Goal: Information Seeking & Learning: Learn about a topic

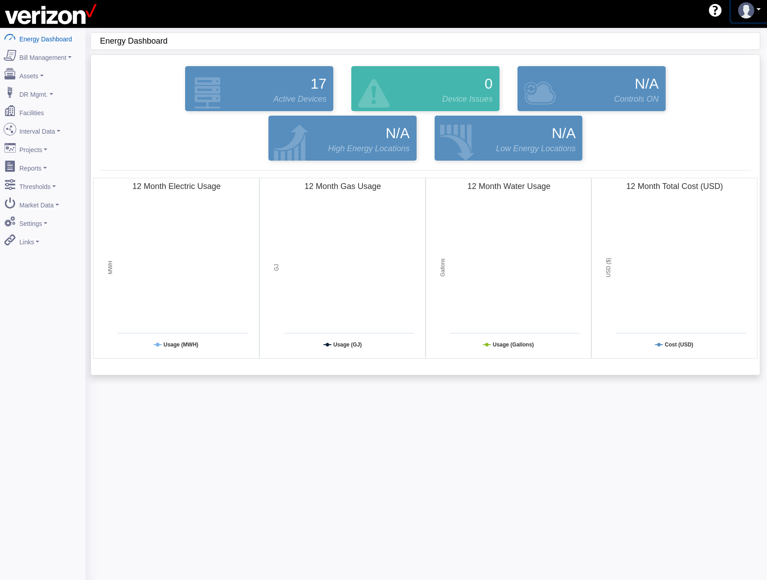
click at [759, 11] on link at bounding box center [749, 11] width 37 height 24
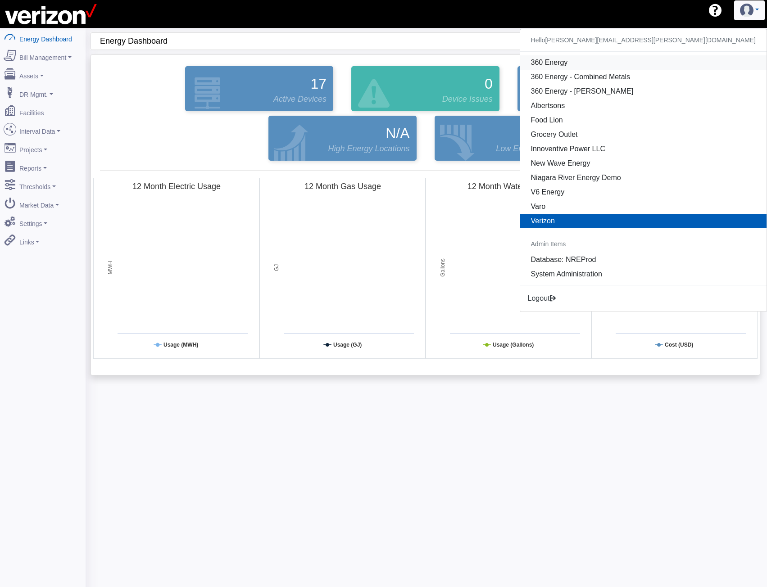
click at [706, 67] on link "360 Energy" at bounding box center [643, 62] width 246 height 14
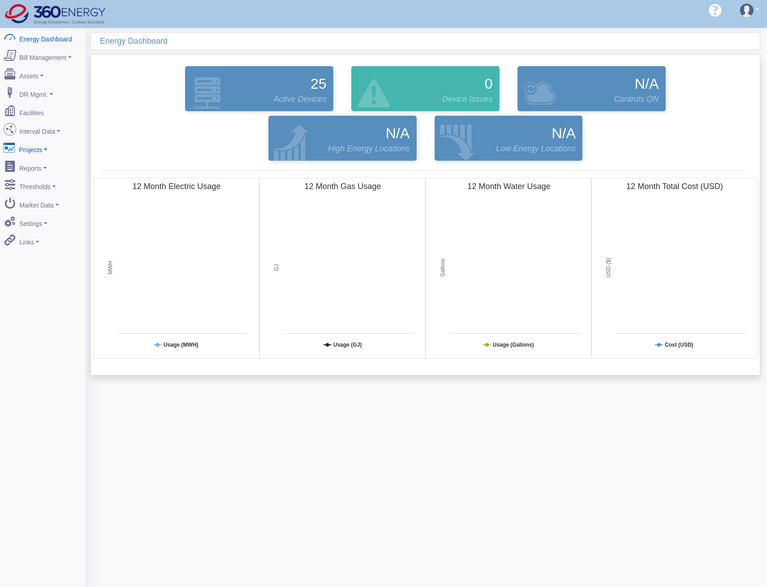
click at [55, 139] on link "Projects" at bounding box center [42, 148] width 87 height 19
click at [55, 129] on link "Interval Data" at bounding box center [42, 129] width 87 height 19
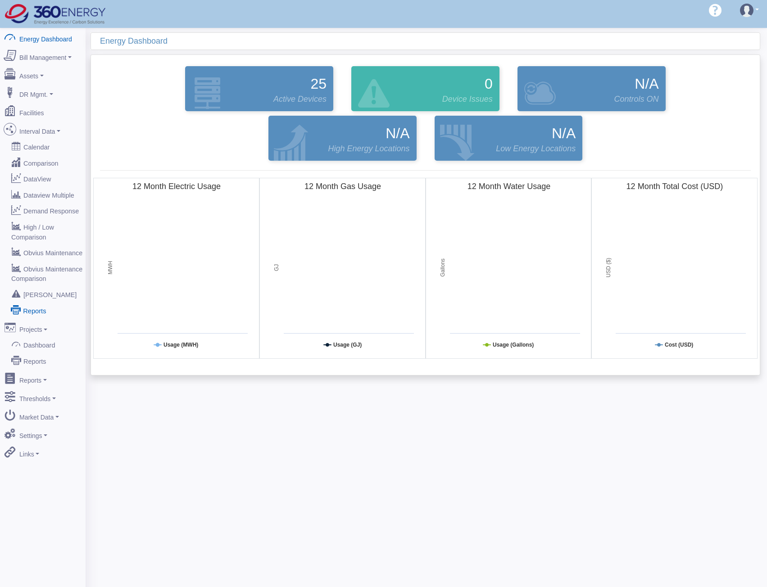
click at [36, 302] on link "Reports" at bounding box center [42, 310] width 87 height 16
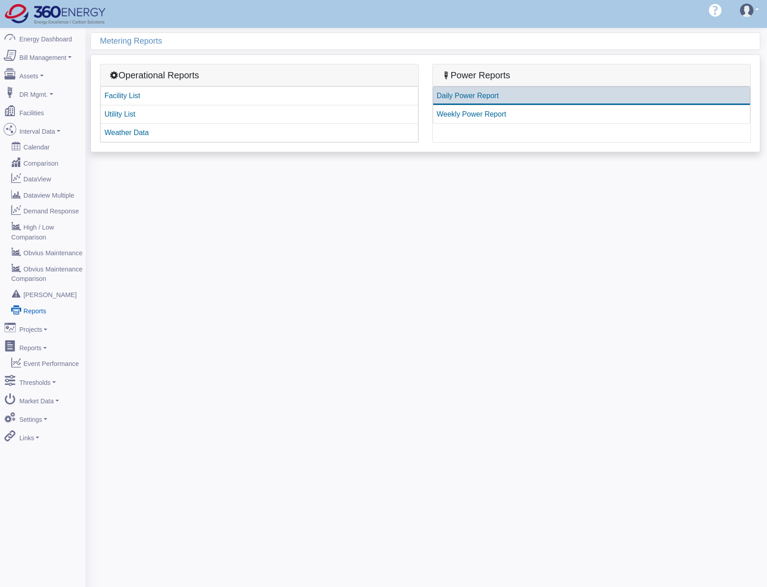
click at [485, 97] on link "Daily Power Report" at bounding box center [592, 95] width 318 height 19
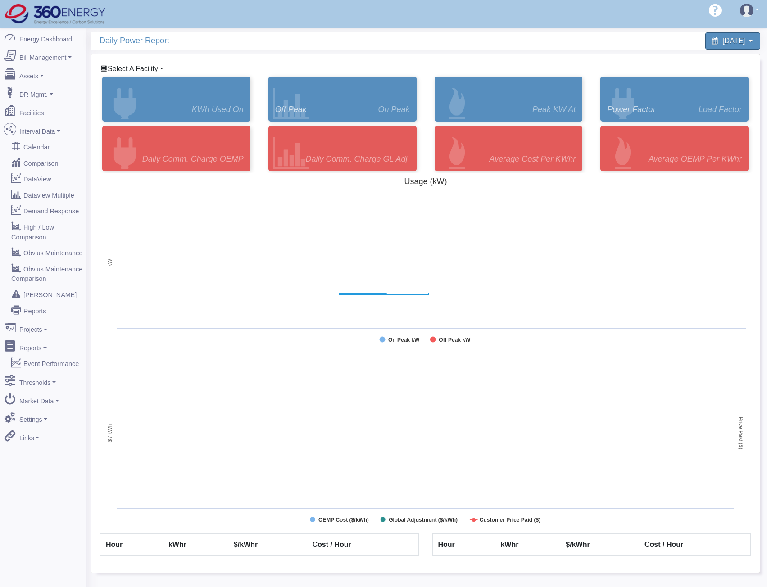
click at [155, 65] on span "Select A Facility" at bounding box center [133, 69] width 50 height 8
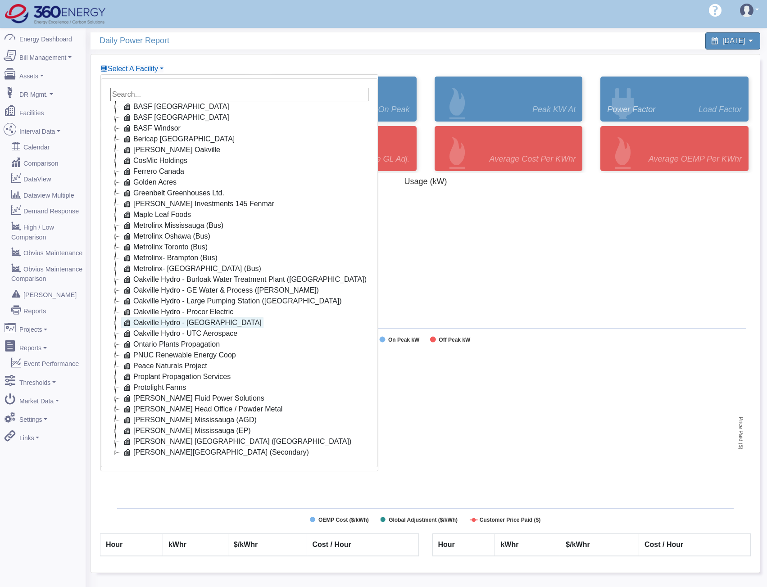
click at [162, 320] on link "Oakville Hydro - [GEOGRAPHIC_DATA]" at bounding box center [192, 322] width 142 height 11
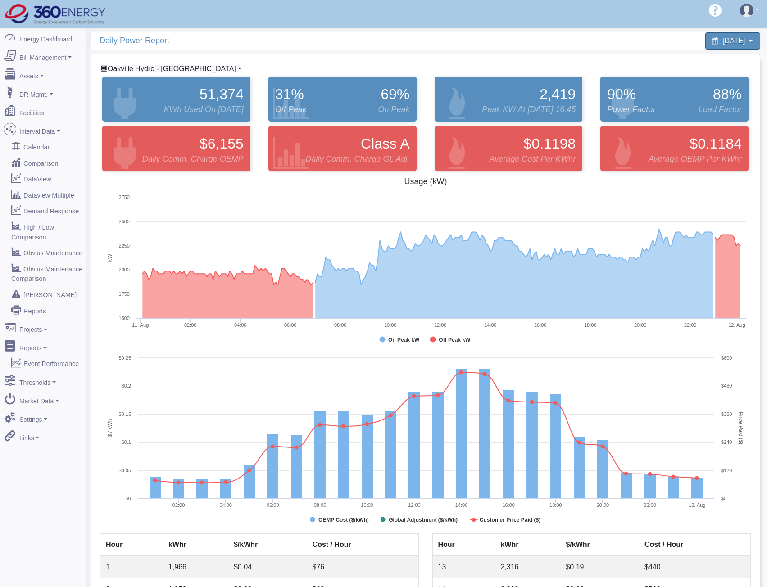
click at [137, 66] on span "Oakville Hydro - [GEOGRAPHIC_DATA]" at bounding box center [172, 69] width 128 height 8
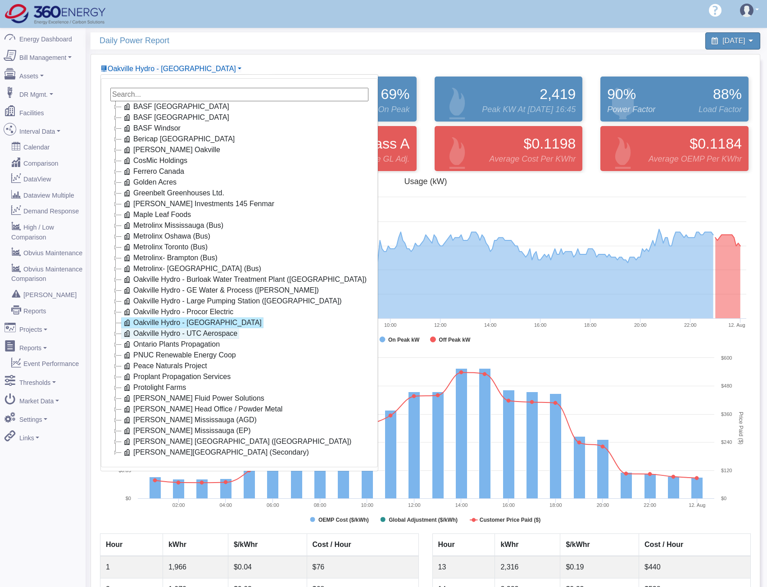
click at [157, 334] on link "Oakville Hydro - UTC Aerospace" at bounding box center [180, 333] width 118 height 11
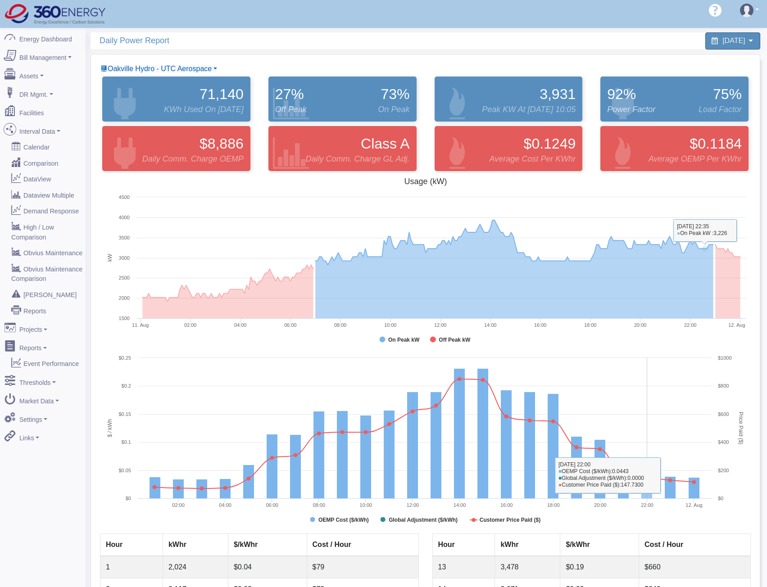
click at [633, 379] on rect at bounding box center [425, 444] width 651 height 180
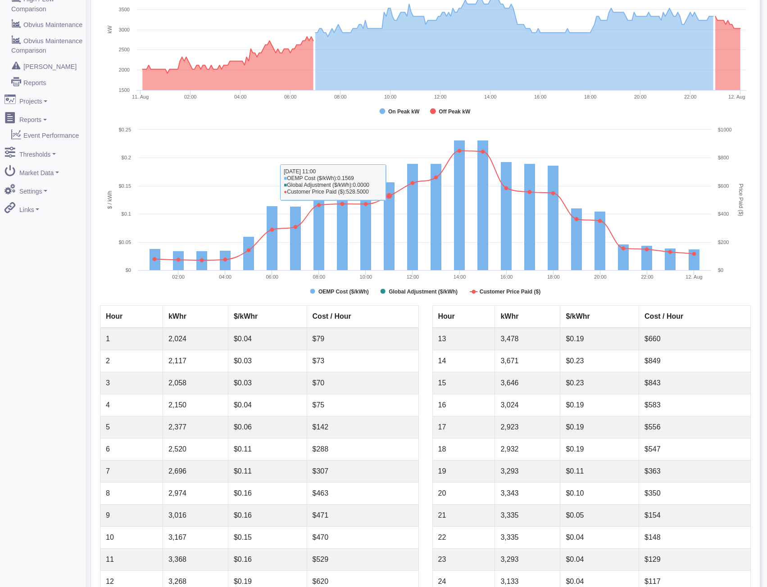
scroll to position [255, 0]
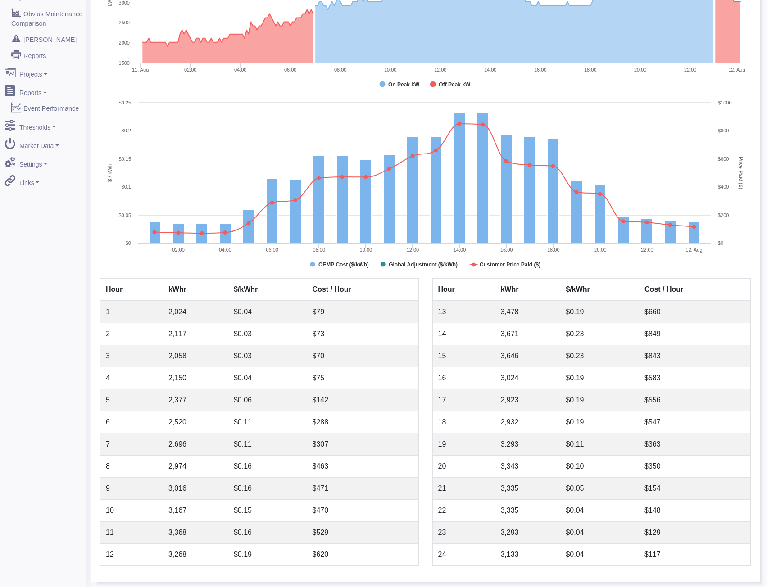
click at [738, 461] on td "$350" at bounding box center [695, 467] width 112 height 22
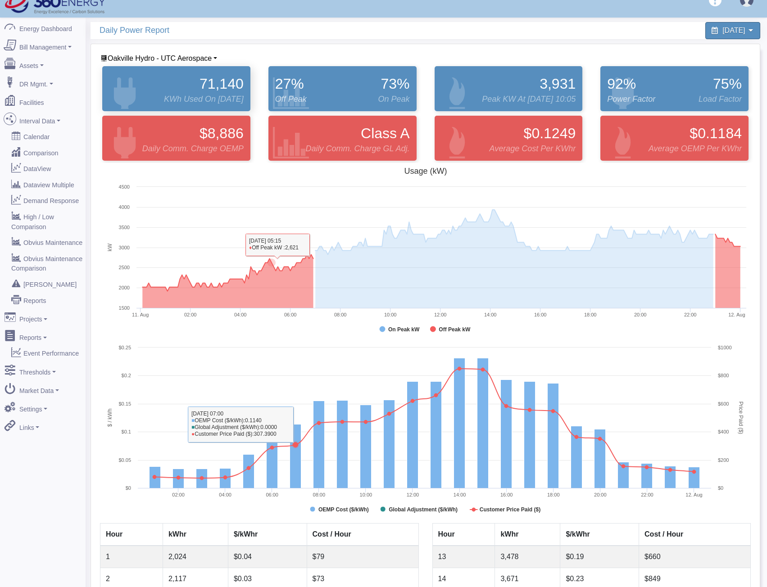
scroll to position [0, 0]
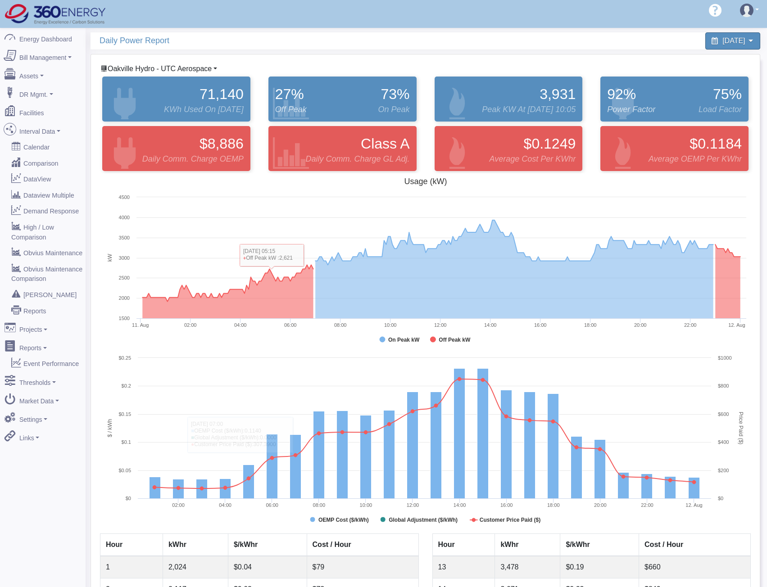
click at [194, 66] on span "Oakville Hydro - UTC Aerospace" at bounding box center [160, 69] width 104 height 8
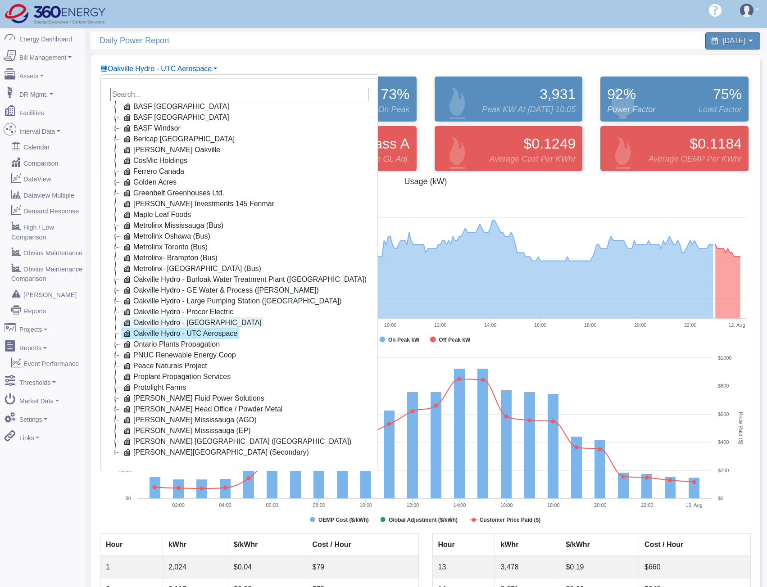
click at [186, 320] on link "Oakville Hydro - [GEOGRAPHIC_DATA]" at bounding box center [192, 322] width 142 height 11
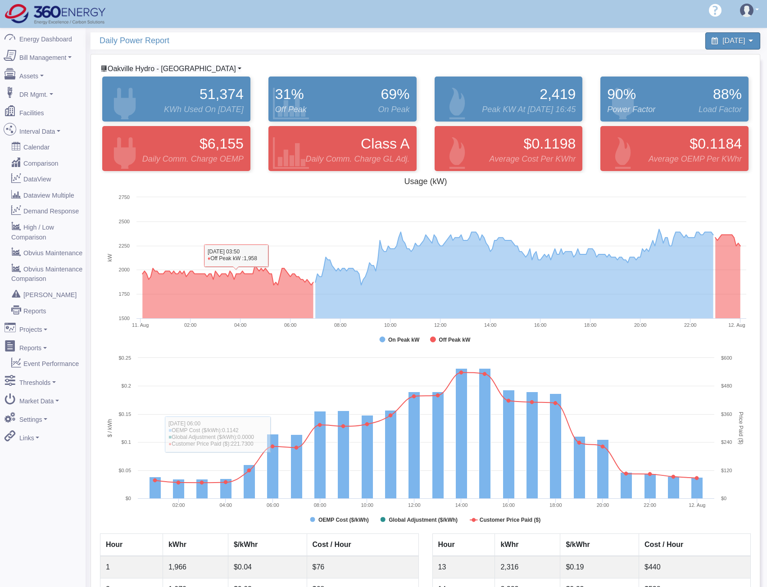
click at [176, 70] on span "Oakville Hydro - [GEOGRAPHIC_DATA]" at bounding box center [172, 69] width 128 height 8
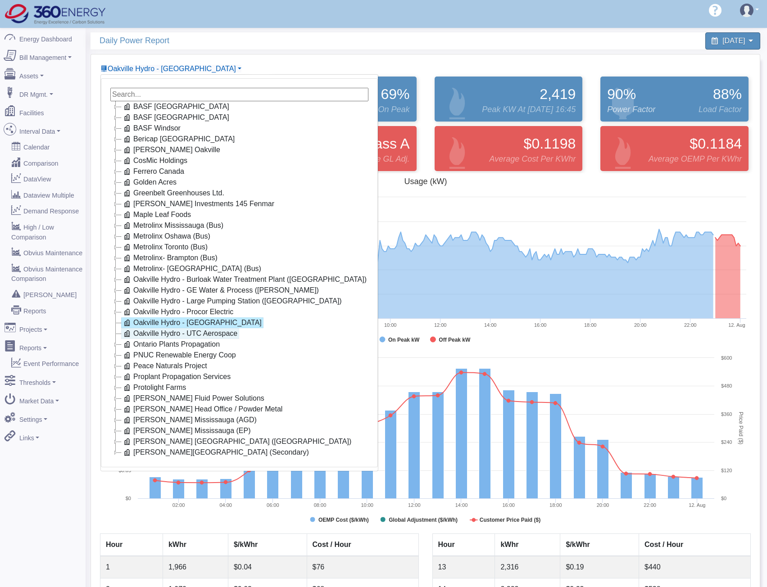
click at [165, 337] on link "Oakville Hydro - UTC Aerospace" at bounding box center [180, 333] width 118 height 11
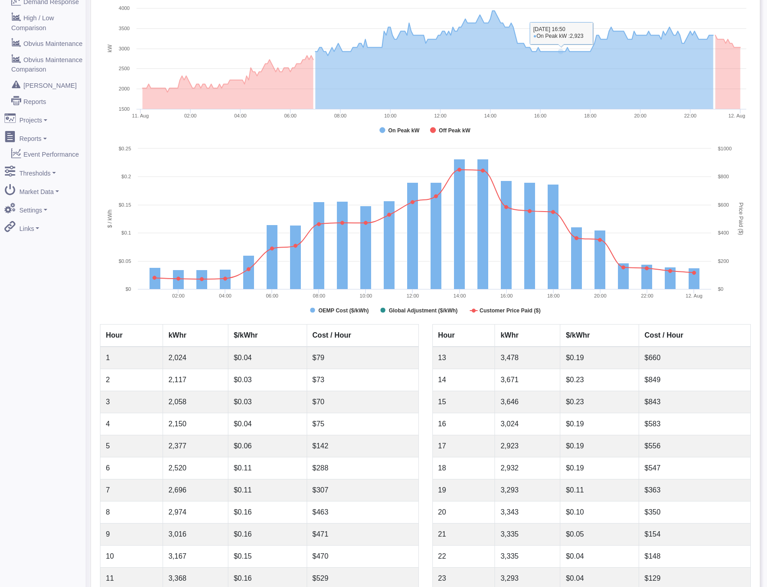
scroll to position [255, 0]
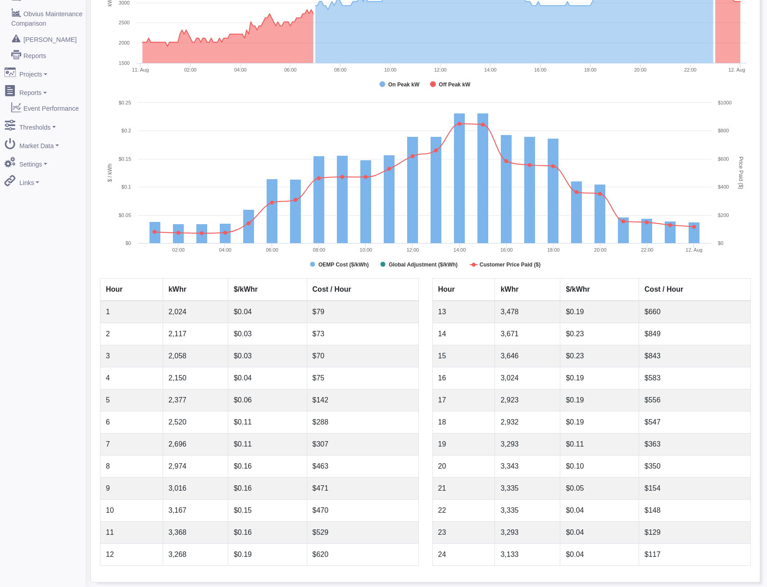
click at [263, 466] on td "$0.16" at bounding box center [267, 467] width 79 height 22
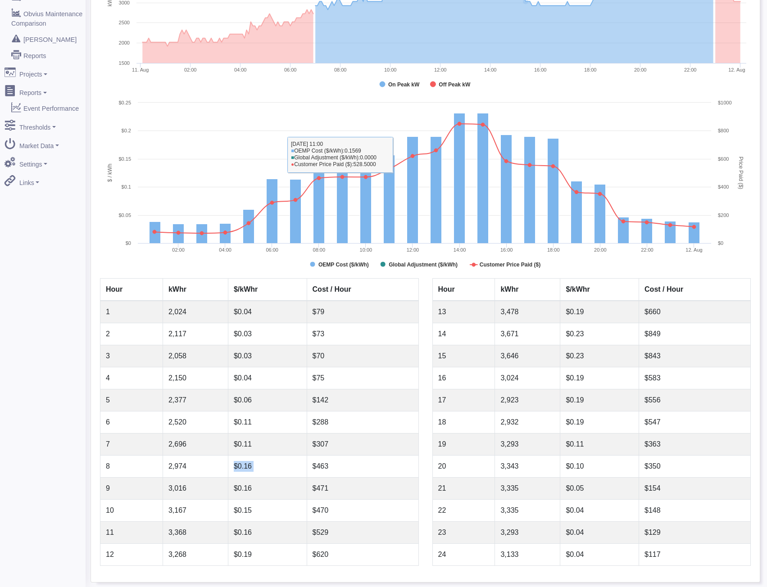
scroll to position [0, 0]
